Goal: Task Accomplishment & Management: Manage account settings

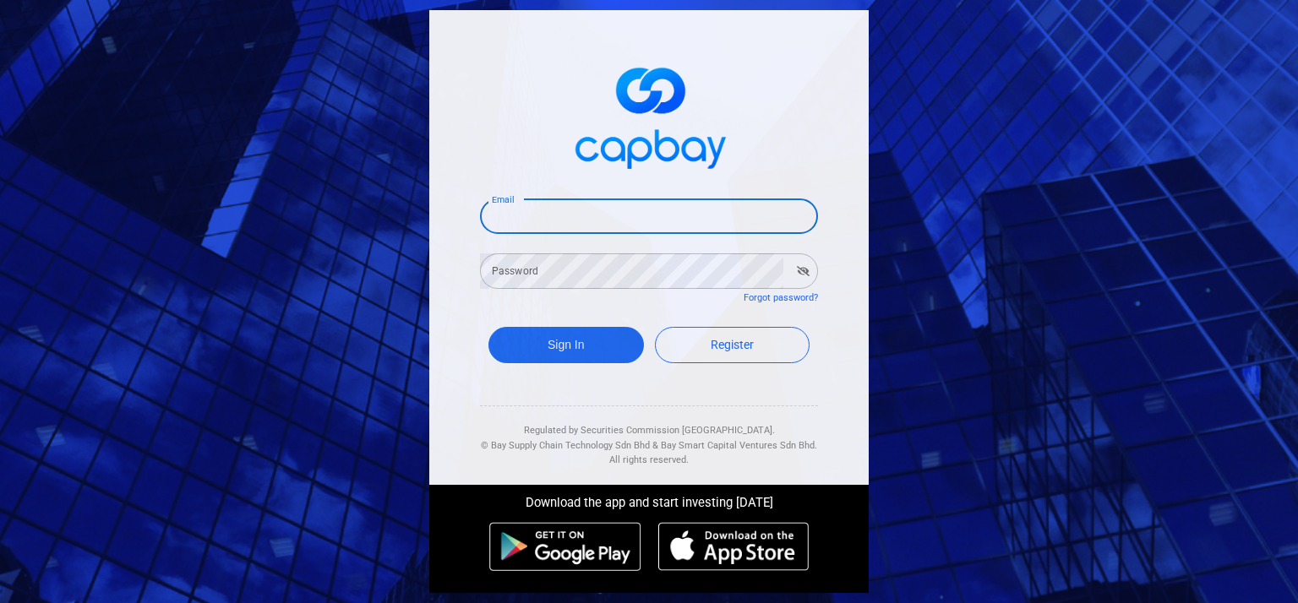
click at [612, 224] on input "Email" at bounding box center [649, 216] width 338 height 35
type input "[EMAIL_ADDRESS][DOMAIN_NAME]"
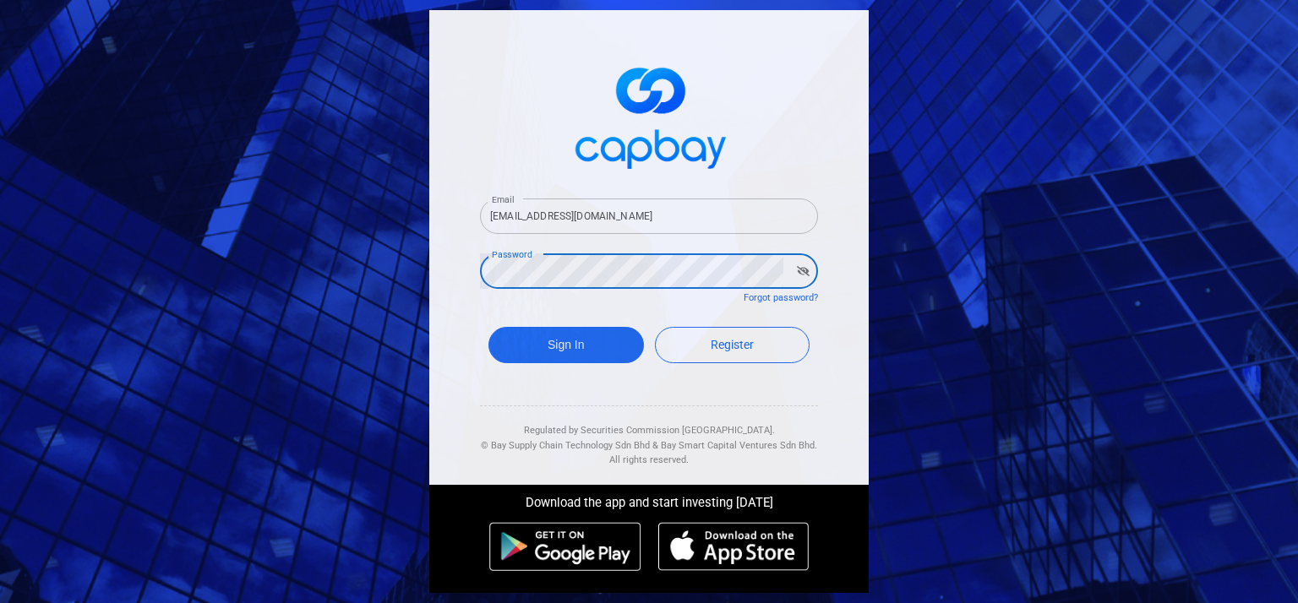
click at [489, 327] on button "Sign In" at bounding box center [567, 345] width 156 height 36
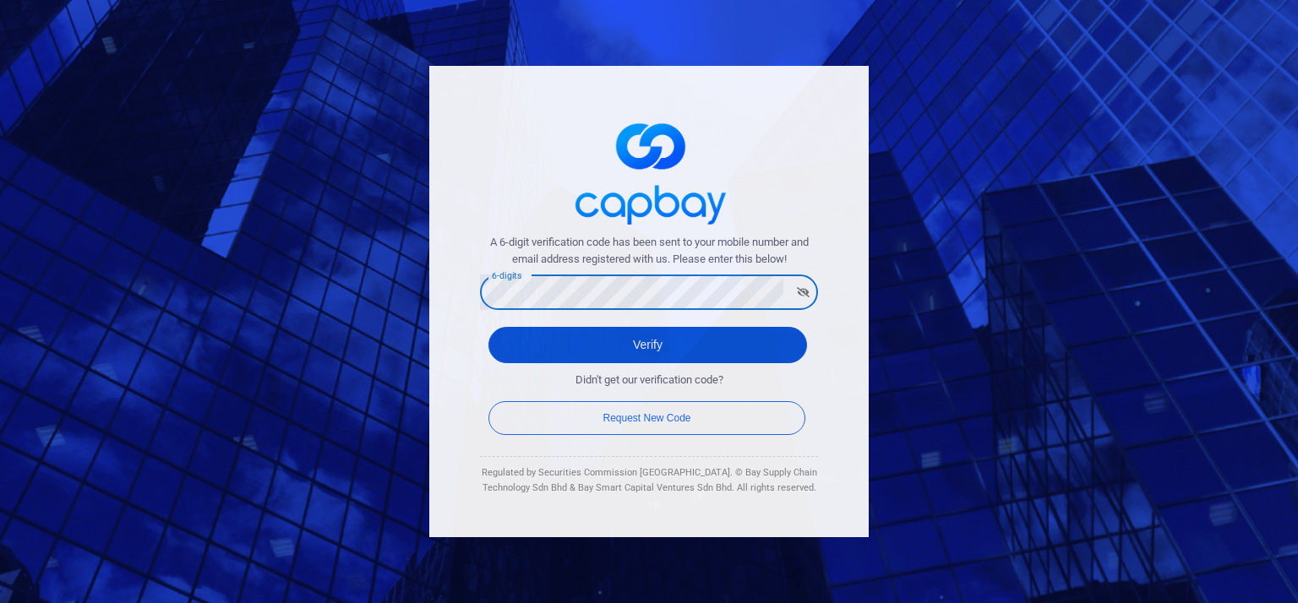
click at [634, 352] on button "Verify" at bounding box center [648, 345] width 319 height 36
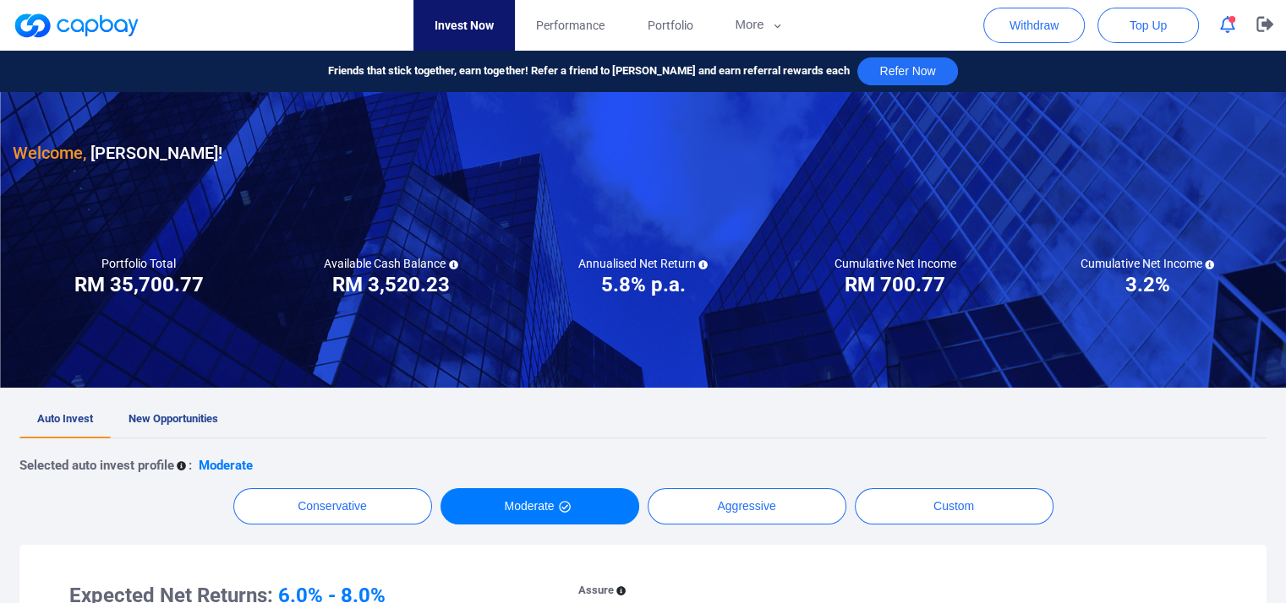
click at [1217, 31] on button "button" at bounding box center [1227, 25] width 32 height 26
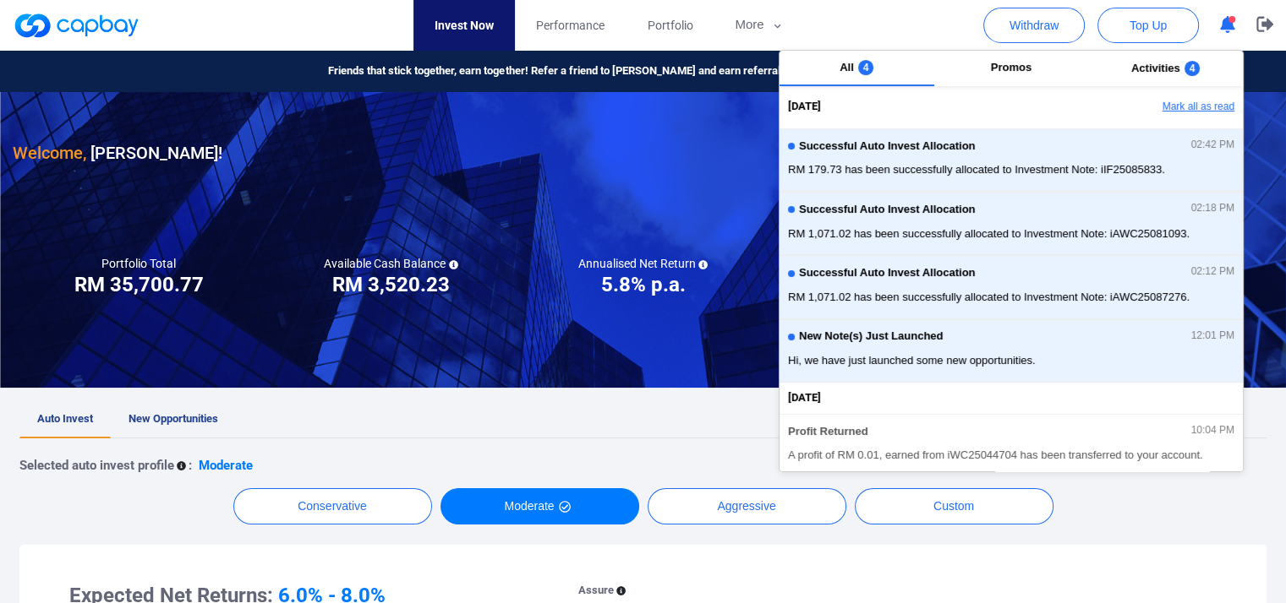
click at [1182, 106] on button "Mark all as read" at bounding box center [1152, 107] width 182 height 29
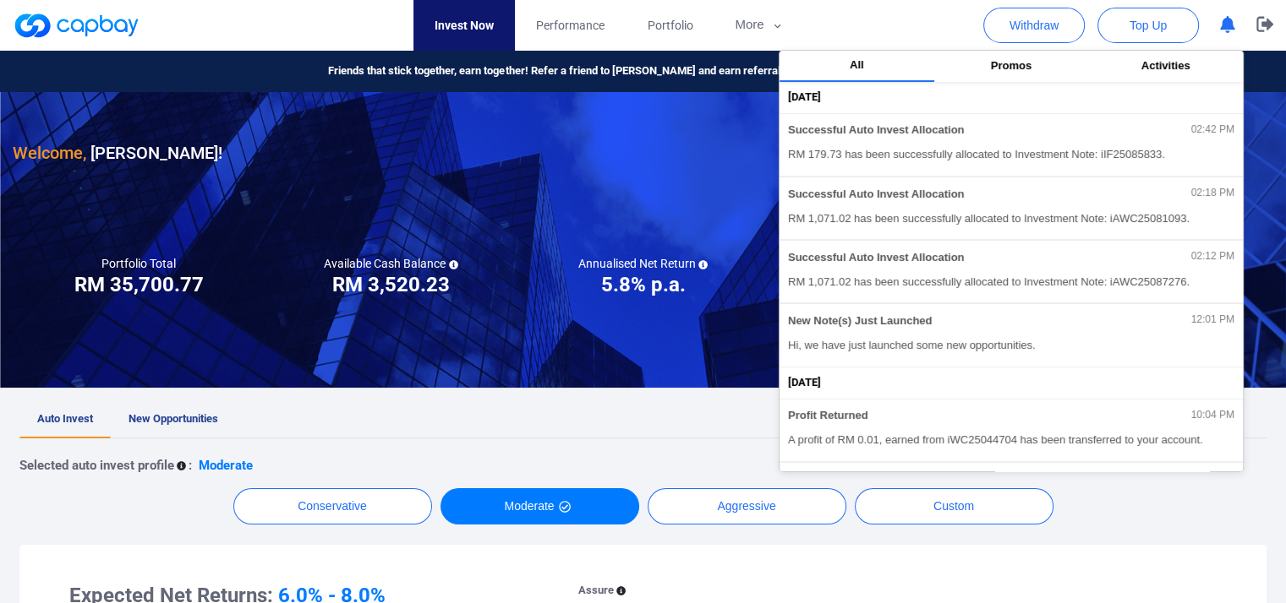
click at [638, 362] on div at bounding box center [643, 240] width 1286 height 296
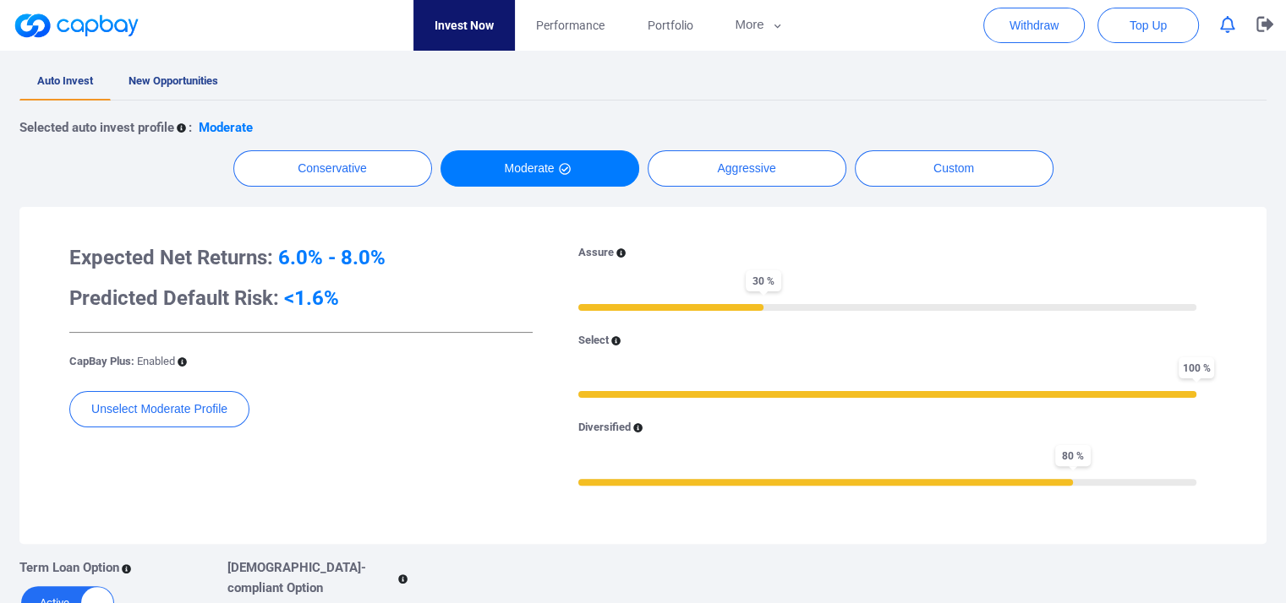
scroll to position [254, 0]
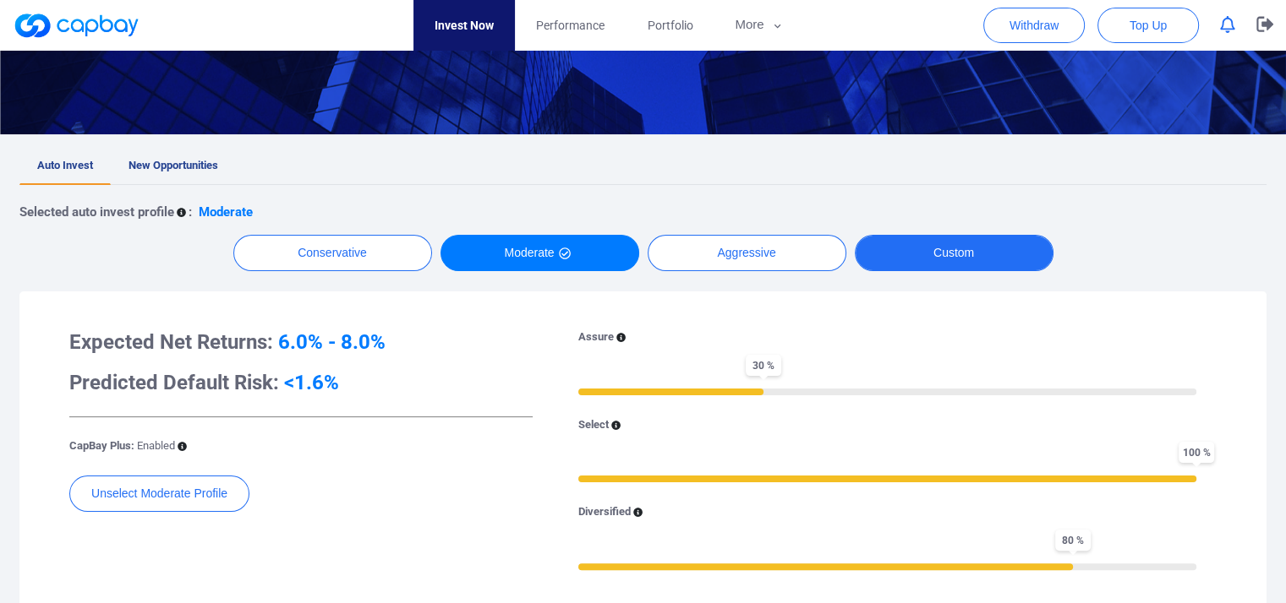
click at [962, 244] on button "Custom" at bounding box center [954, 253] width 199 height 36
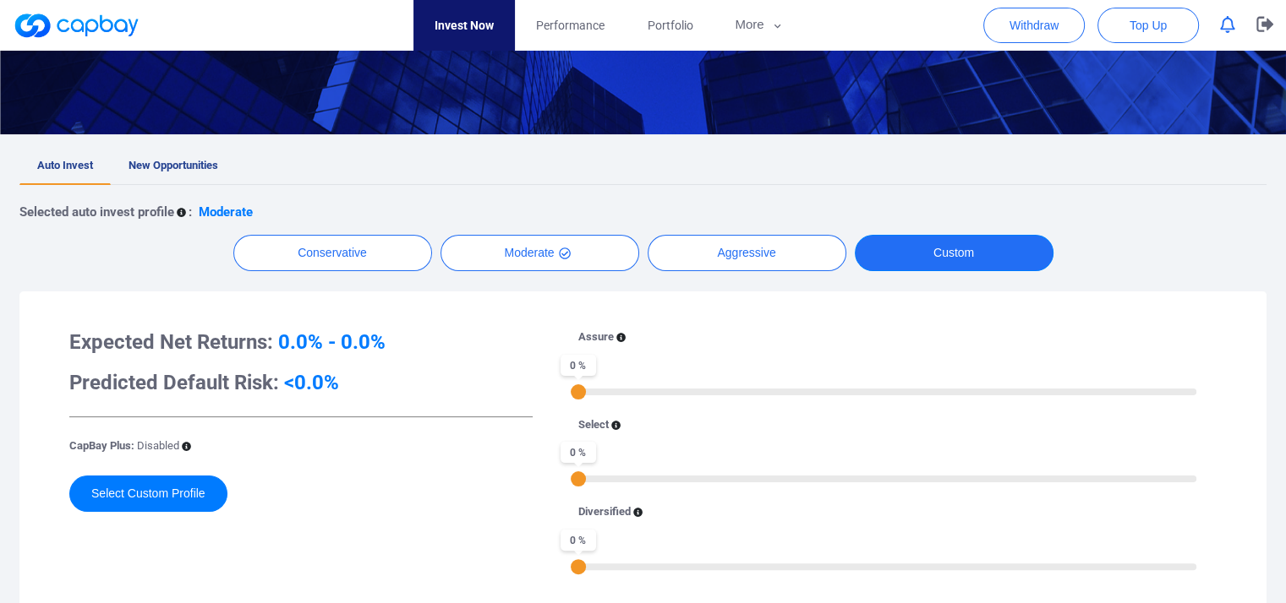
scroll to position [85, 0]
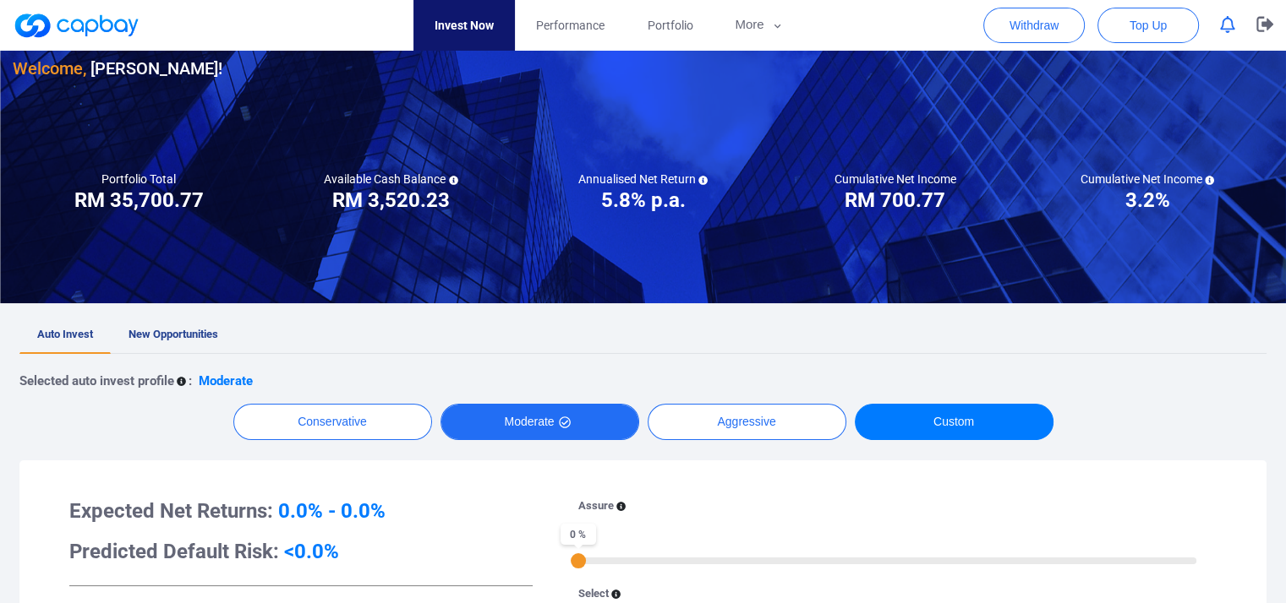
click at [487, 410] on button "Moderate" at bounding box center [539, 422] width 199 height 36
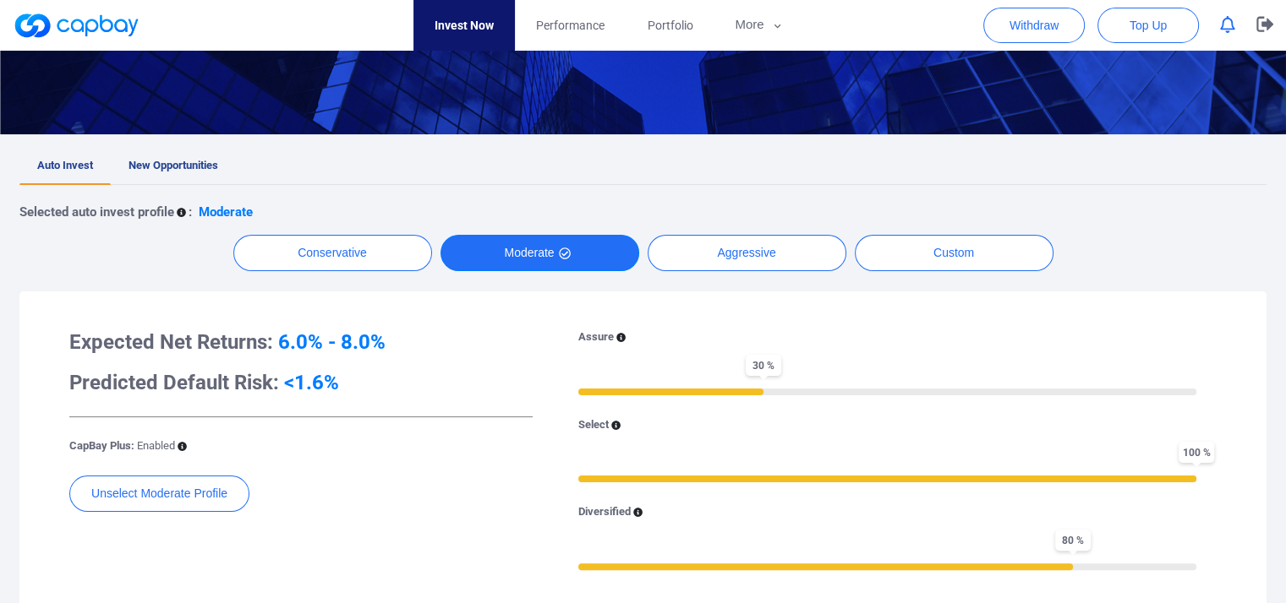
scroll to position [0, 0]
